Goal: Information Seeking & Learning: Learn about a topic

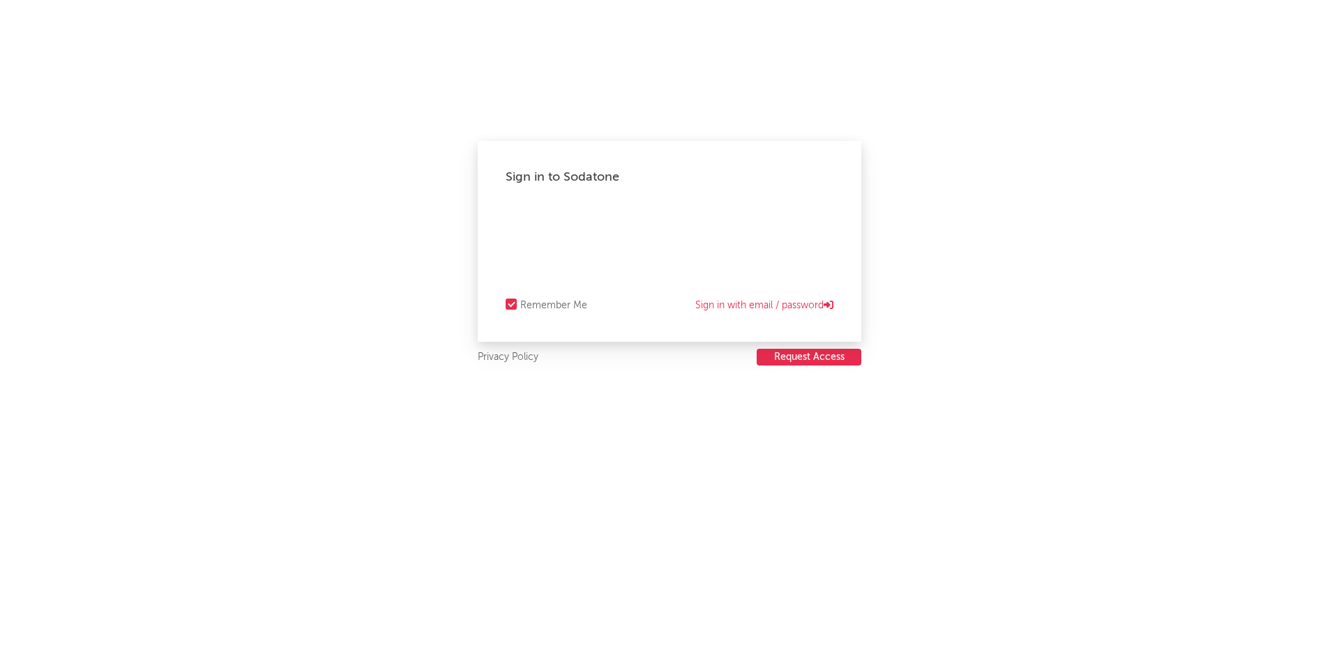
select select "recorded_music"
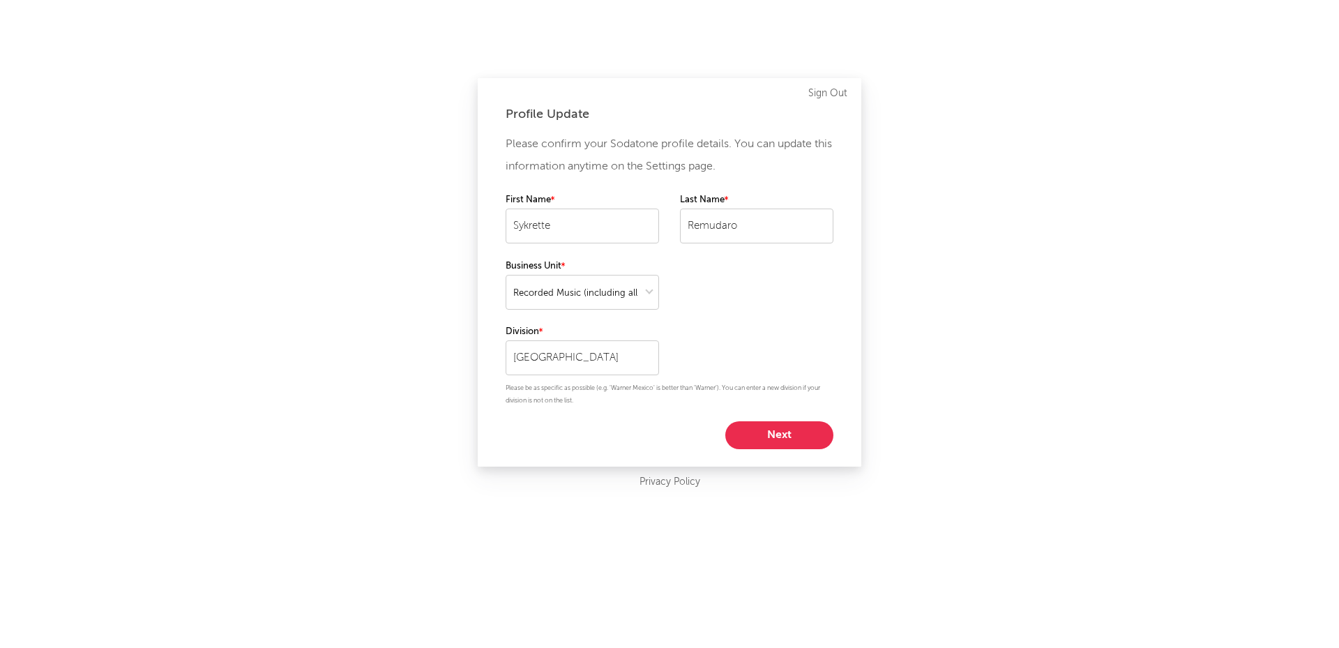
click at [778, 435] on button "Next" at bounding box center [779, 435] width 108 height 28
select select "other"
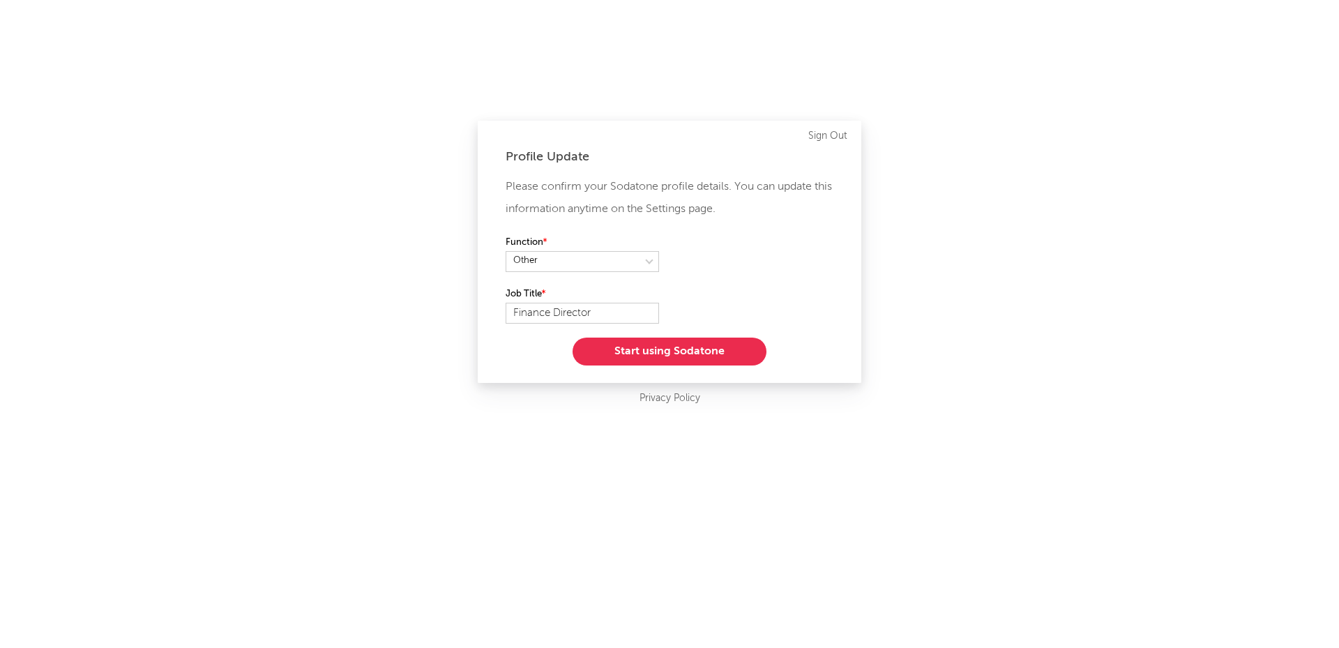
click at [700, 359] on button "Start using Sodatone" at bounding box center [670, 352] width 194 height 28
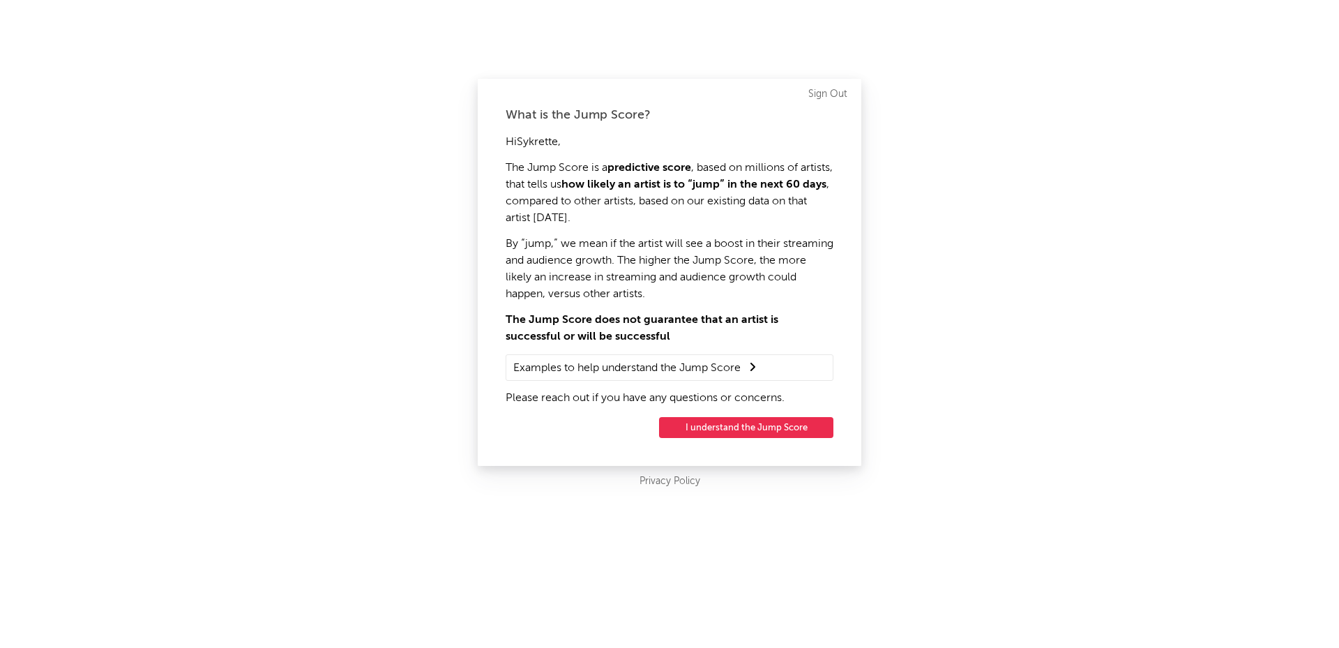
click at [715, 424] on button "I understand the Jump Score" at bounding box center [746, 427] width 174 height 21
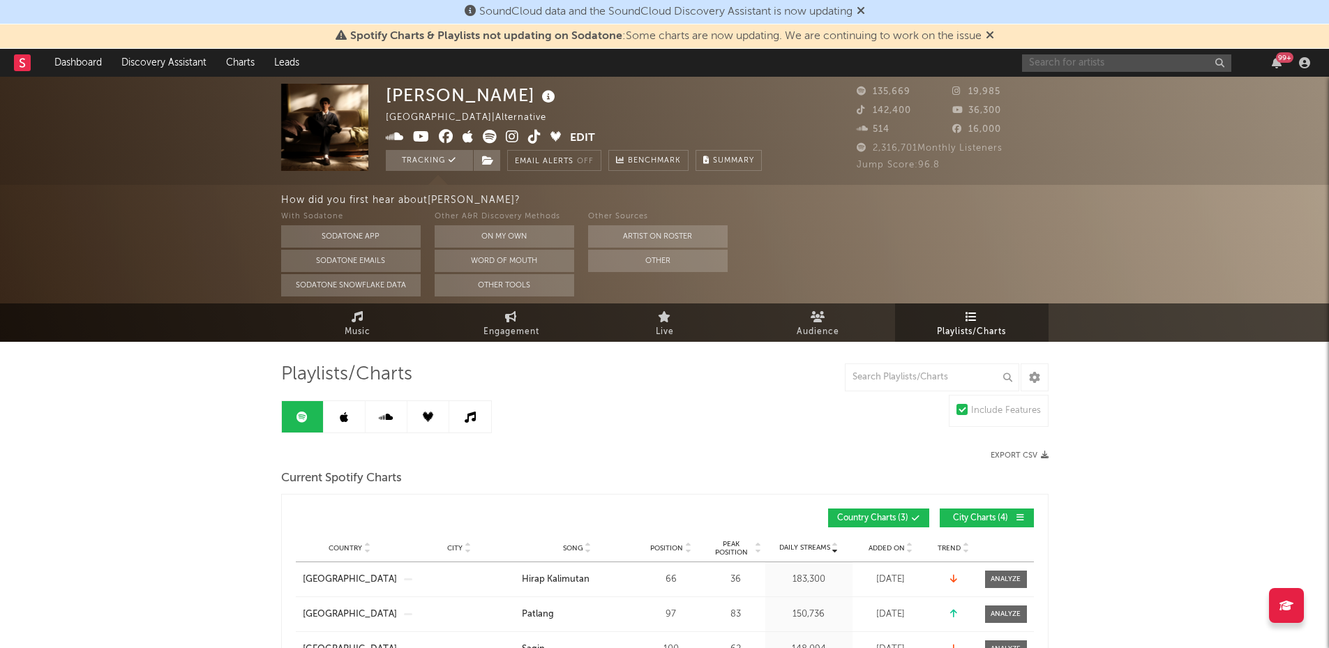
click at [1059, 62] on input "text" at bounding box center [1126, 62] width 209 height 17
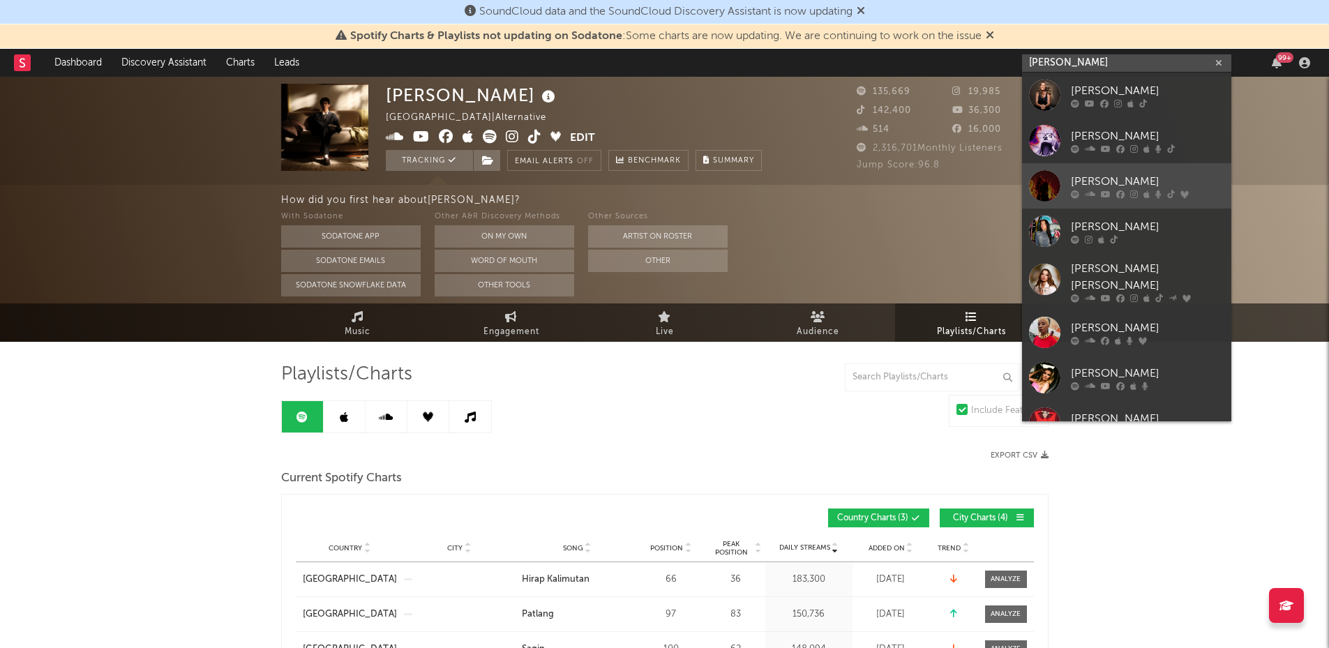
type input "[PERSON_NAME]"
click at [1059, 180] on div at bounding box center [1044, 185] width 31 height 31
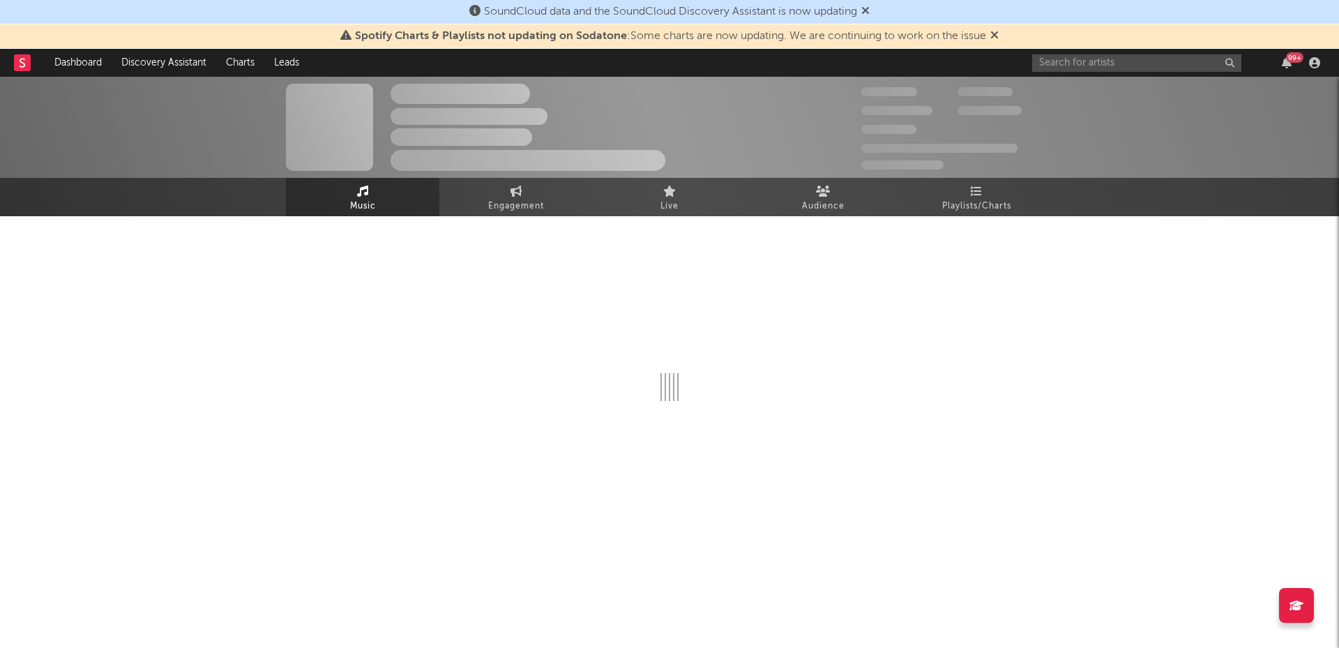
select select "6m"
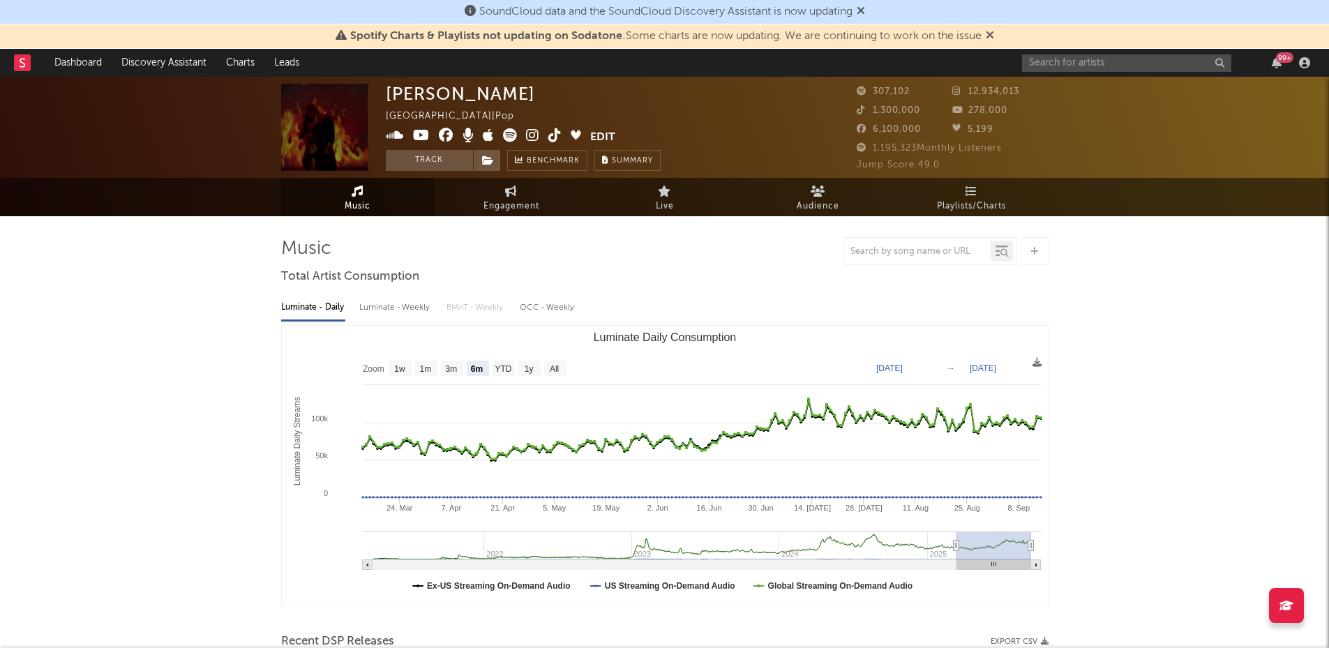
select select "6m"
